Goal: Check status: Check status

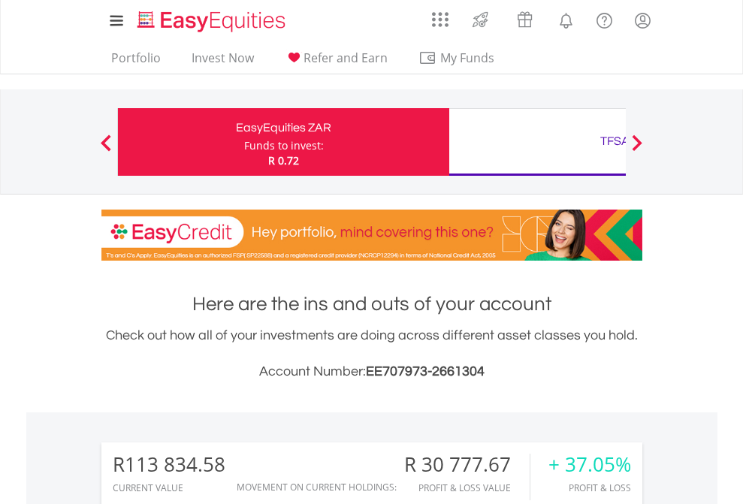
scroll to position [144, 236]
click at [244, 142] on div "Funds to invest:" at bounding box center [284, 145] width 80 height 15
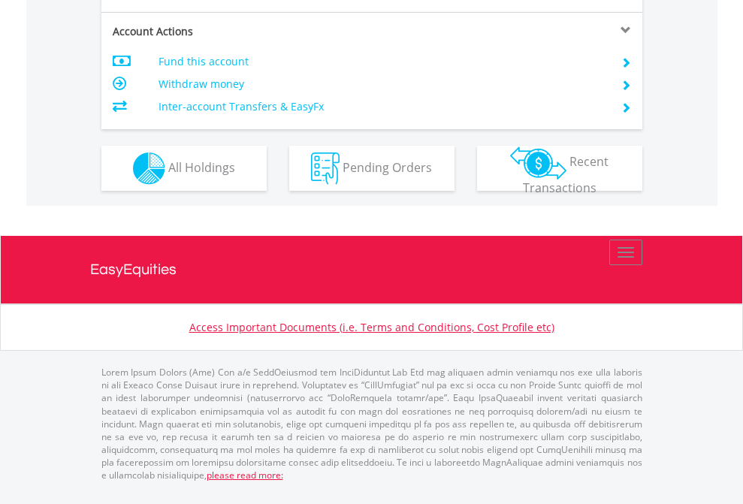
scroll to position [1410, 0]
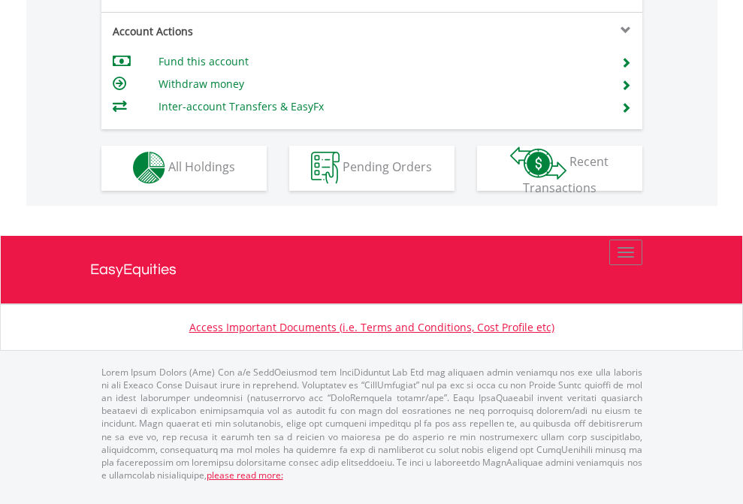
scroll to position [1405, 0]
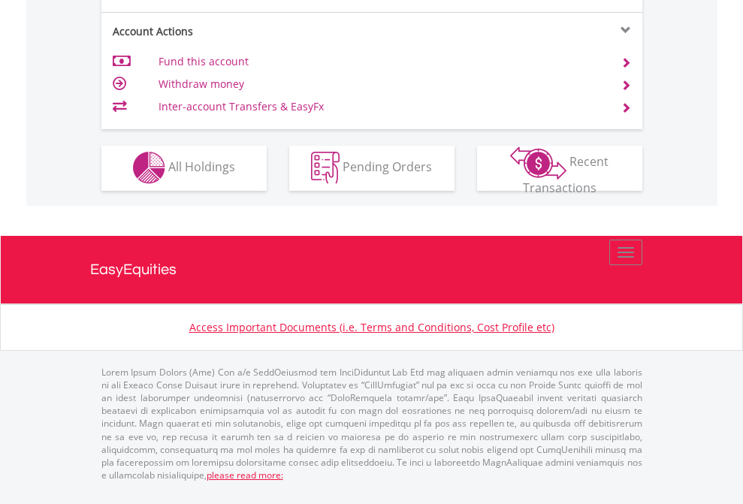
scroll to position [1405, 0]
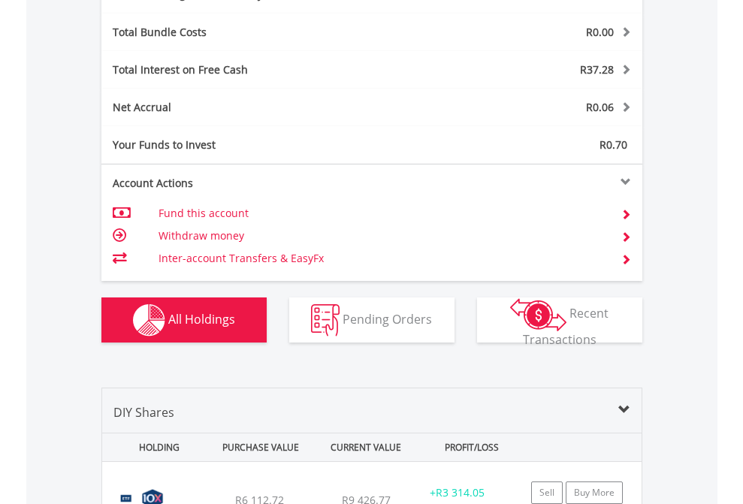
scroll to position [1791, 0]
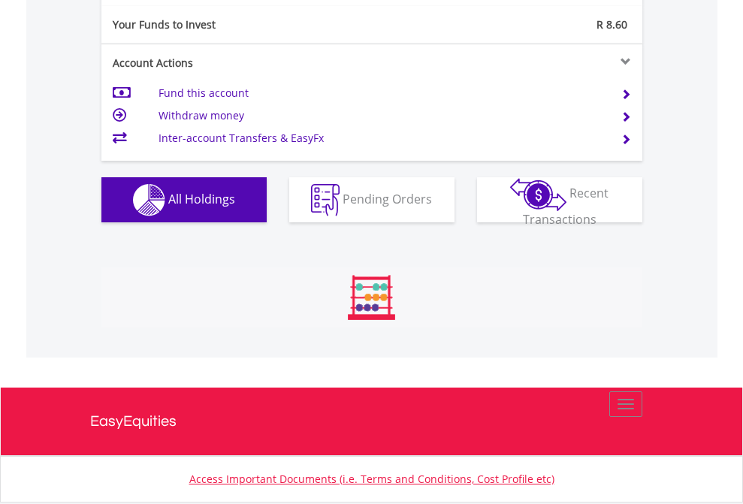
scroll to position [144, 236]
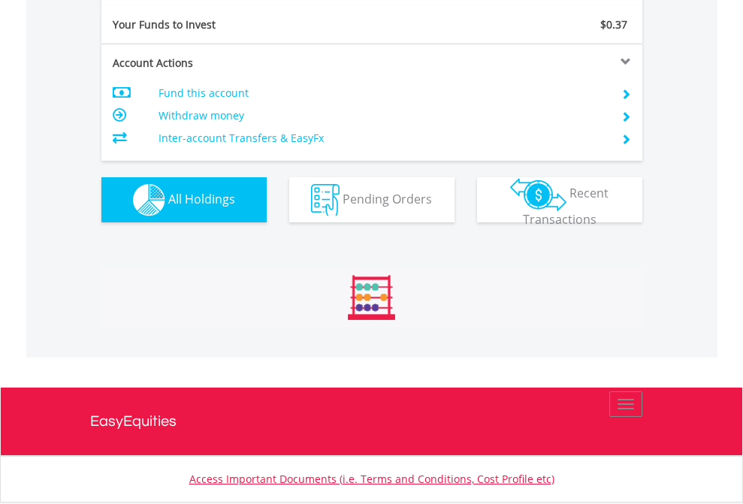
scroll to position [144, 236]
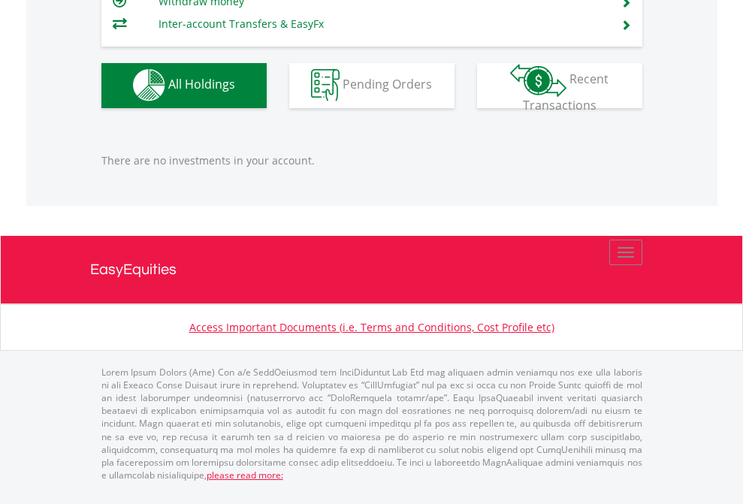
scroll to position [144, 236]
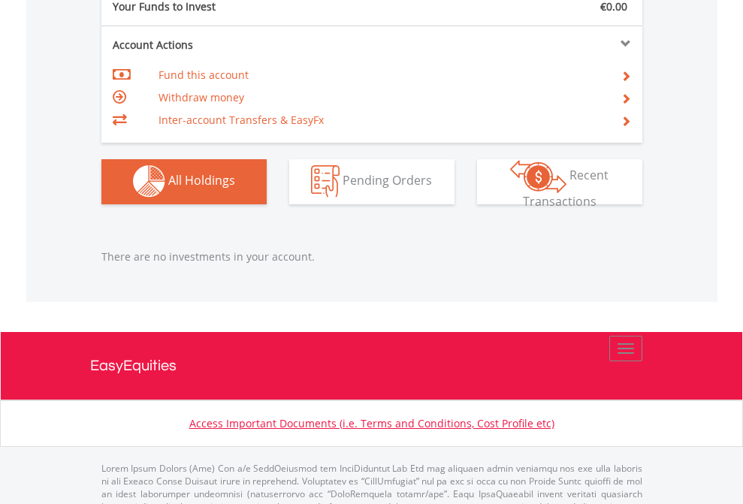
scroll to position [1488, 0]
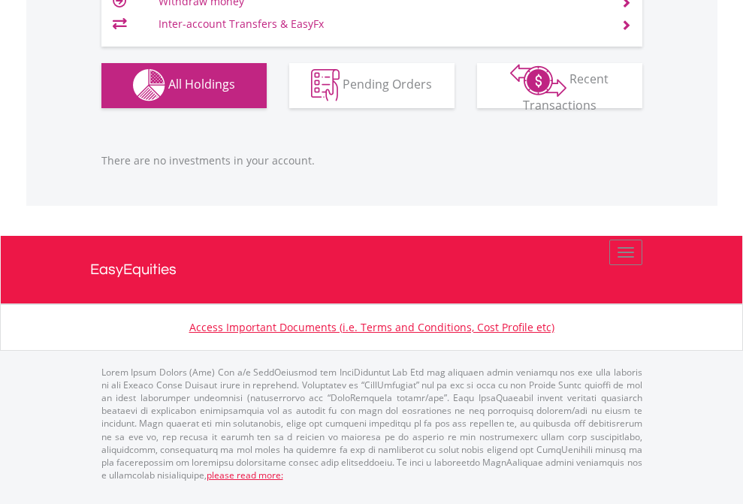
scroll to position [144, 236]
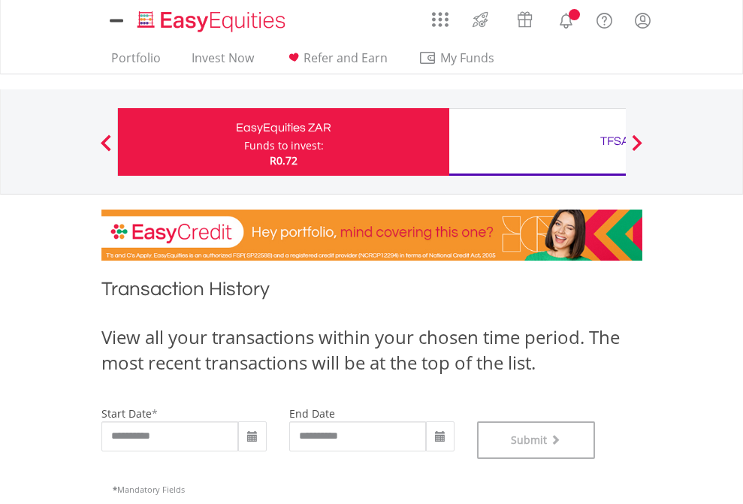
scroll to position [609, 0]
click at [537, 142] on div "TFSA" at bounding box center [614, 141] width 313 height 21
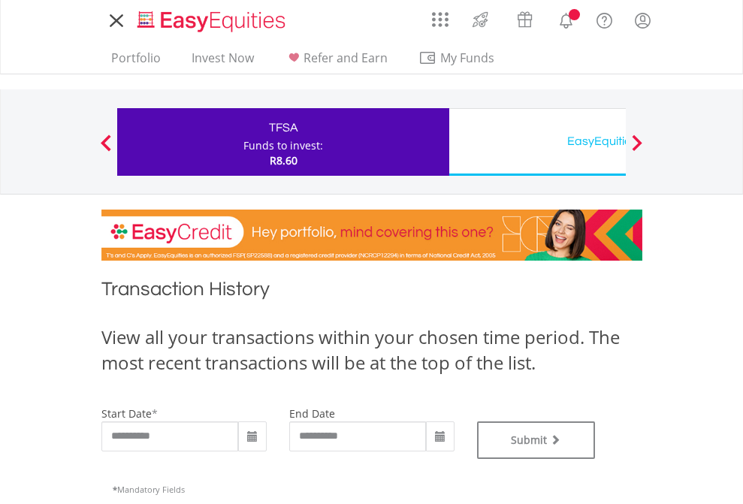
type input "**********"
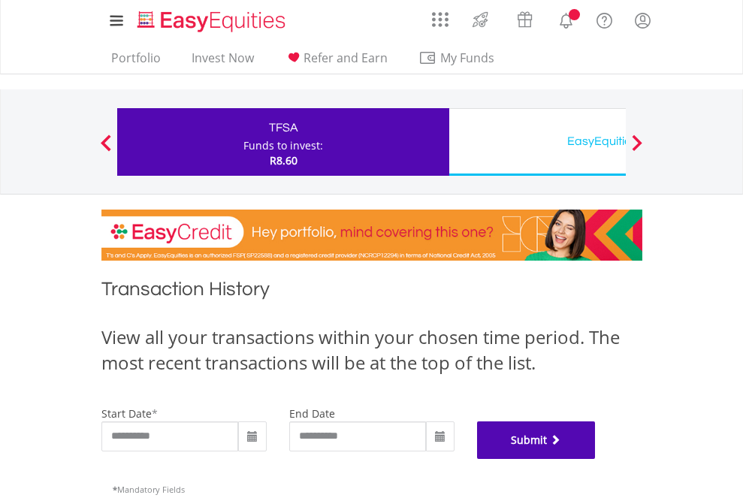
click at [596, 459] on button "Submit" at bounding box center [536, 441] width 119 height 38
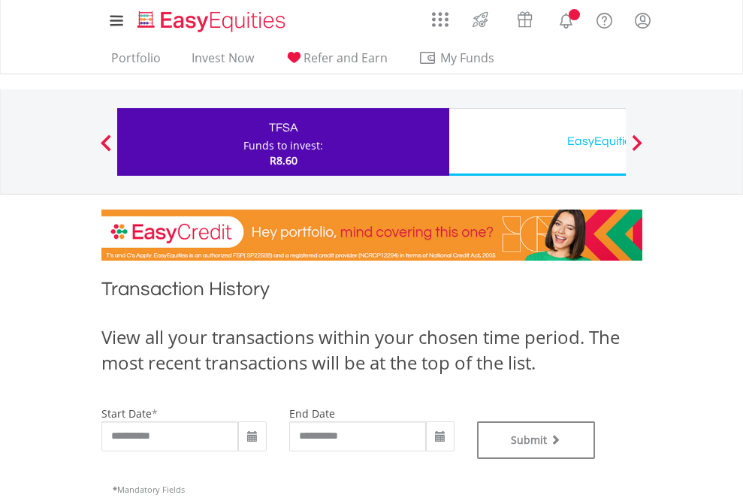
click at [537, 142] on div "EasyEquities USD" at bounding box center [614, 141] width 313 height 21
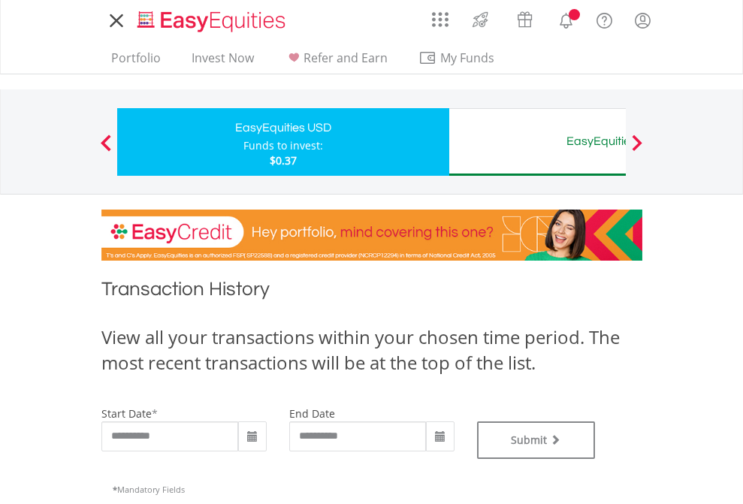
type input "**********"
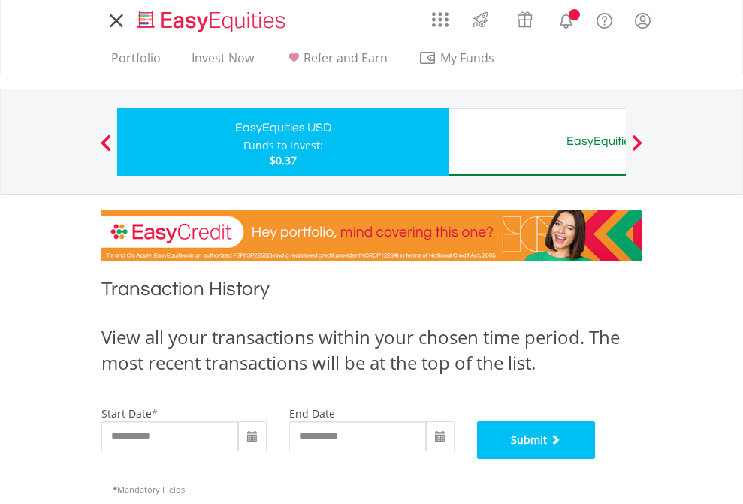
click at [596, 459] on button "Submit" at bounding box center [536, 441] width 119 height 38
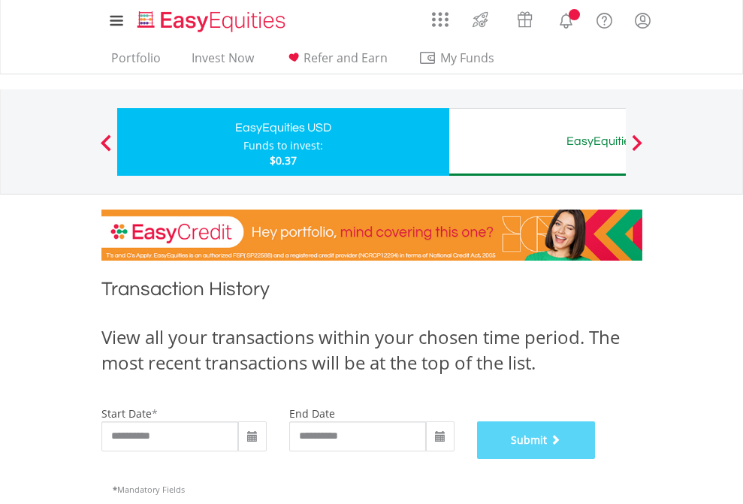
scroll to position [609, 0]
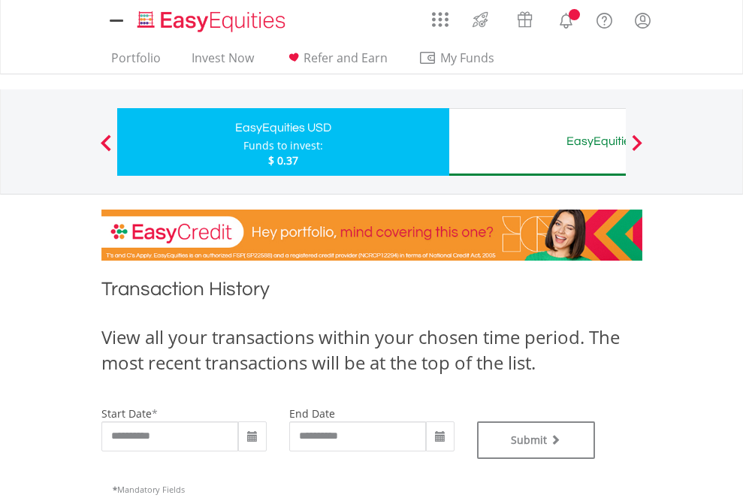
click at [537, 142] on div "EasyEquities AUD" at bounding box center [614, 141] width 313 height 21
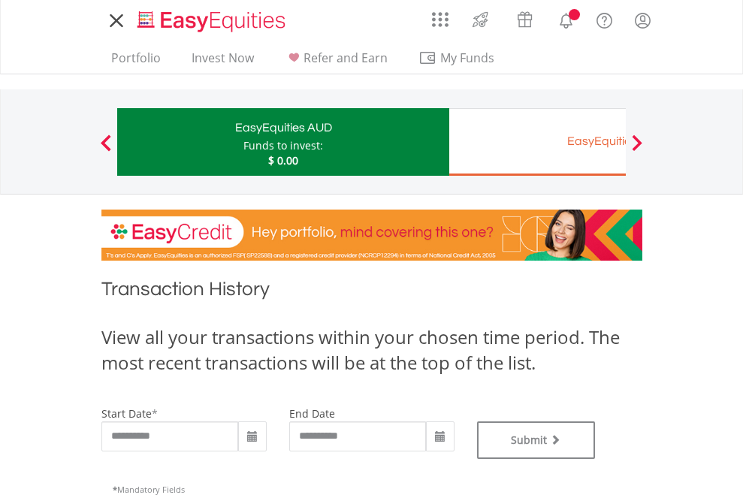
type input "**********"
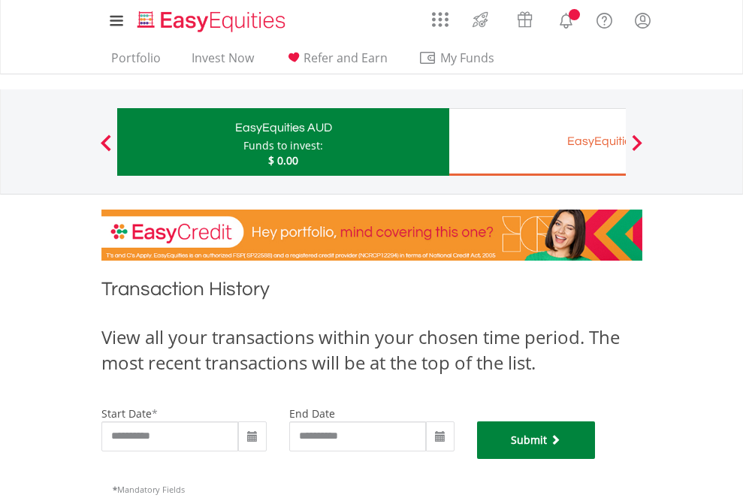
click at [596, 459] on button "Submit" at bounding box center [536, 441] width 119 height 38
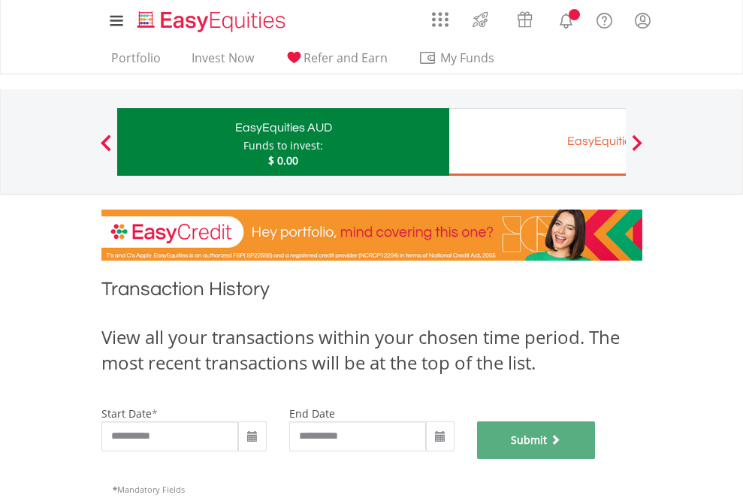
scroll to position [609, 0]
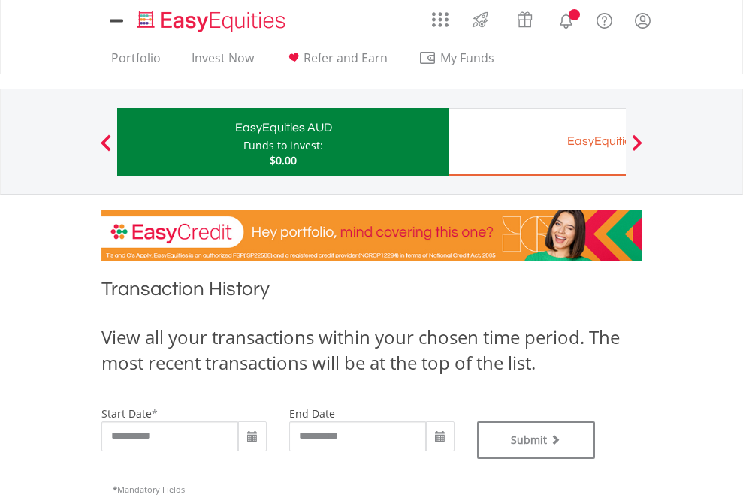
click at [537, 142] on div "EasyEquities EUR" at bounding box center [614, 141] width 313 height 21
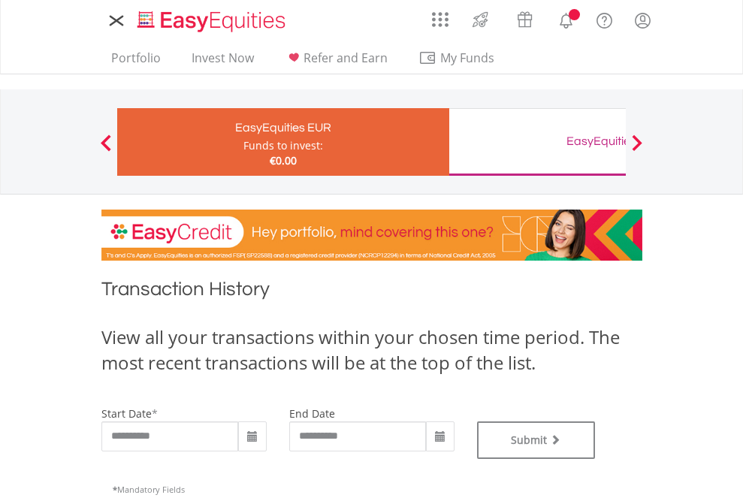
type input "**********"
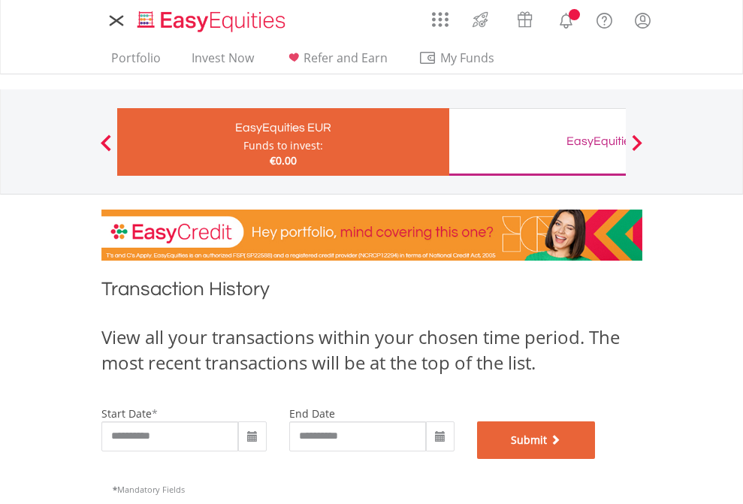
click at [596, 459] on button "Submit" at bounding box center [536, 441] width 119 height 38
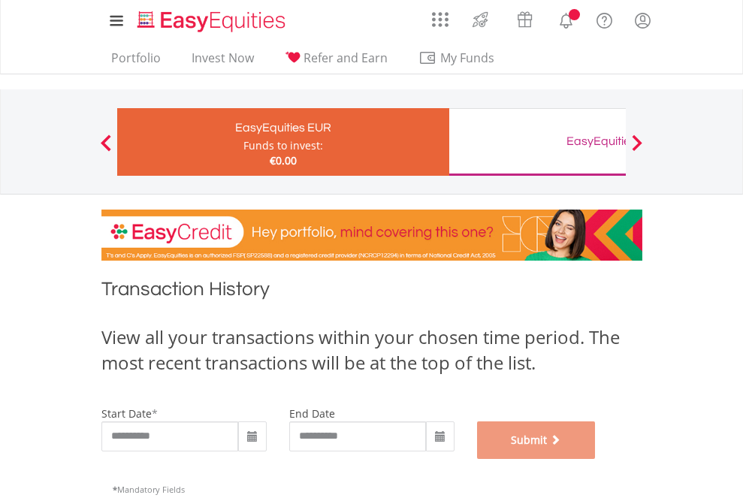
scroll to position [609, 0]
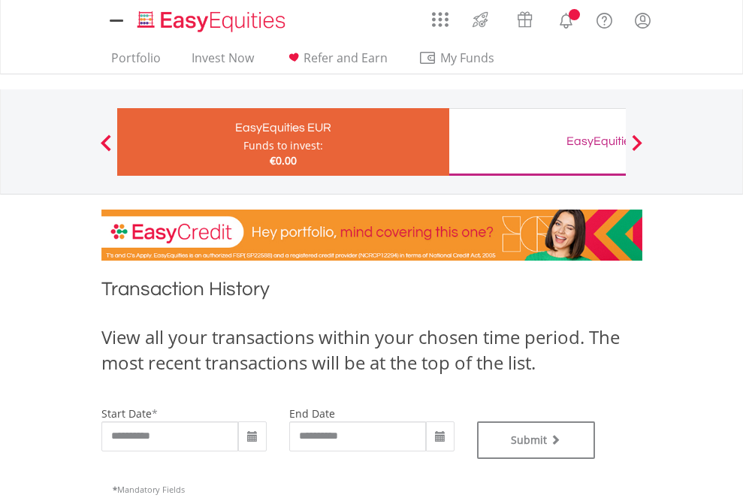
click at [537, 142] on div "EasyEquities GBP" at bounding box center [614, 141] width 313 height 21
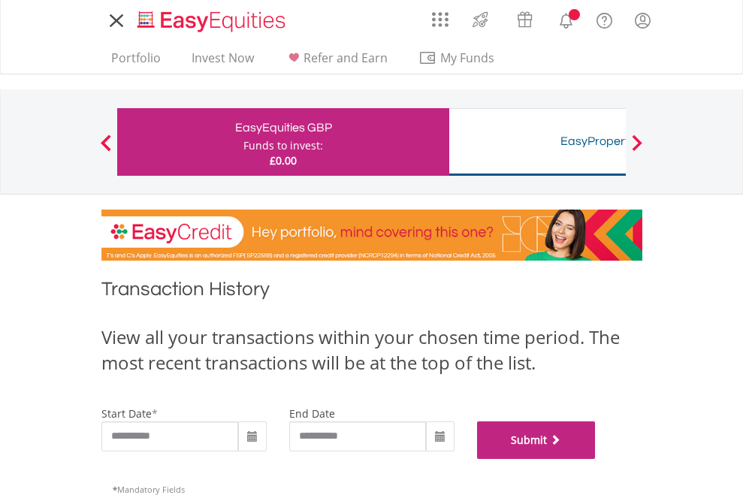
click at [596, 459] on button "Submit" at bounding box center [536, 441] width 119 height 38
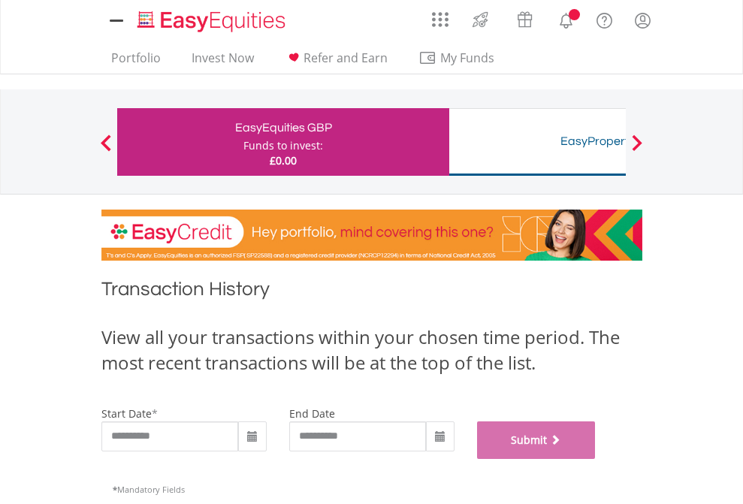
scroll to position [609, 0]
